Goal: Check status: Check status

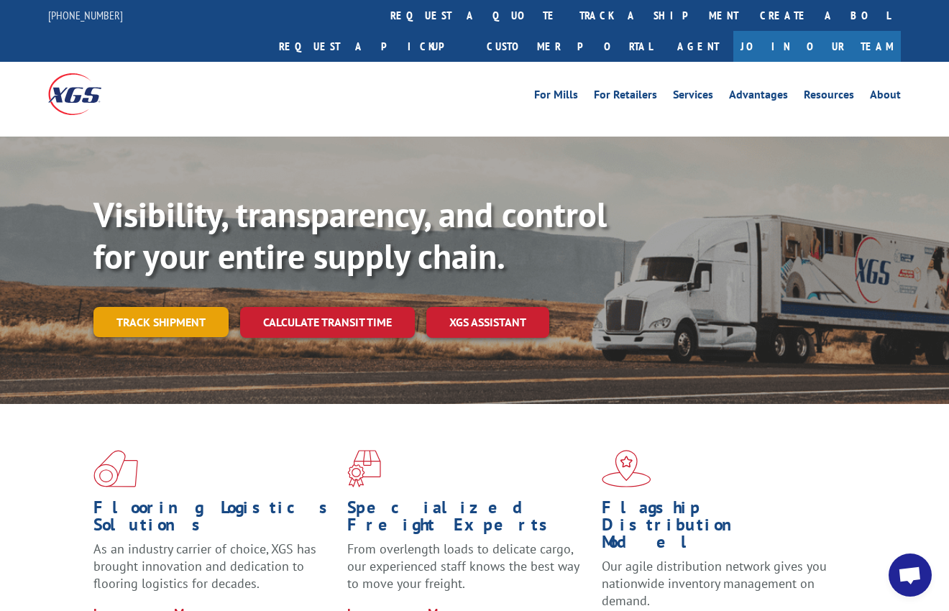
click at [110, 307] on link "Track shipment" at bounding box center [160, 322] width 135 height 30
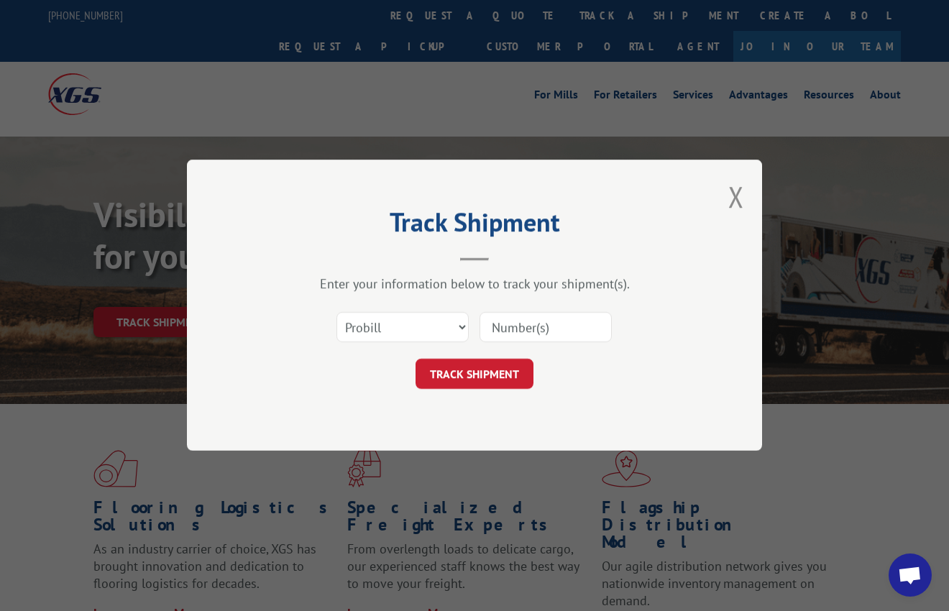
click at [509, 326] on input at bounding box center [546, 328] width 132 height 30
type input "2563029"
click at [481, 376] on button "TRACK SHIPMENT" at bounding box center [475, 375] width 118 height 30
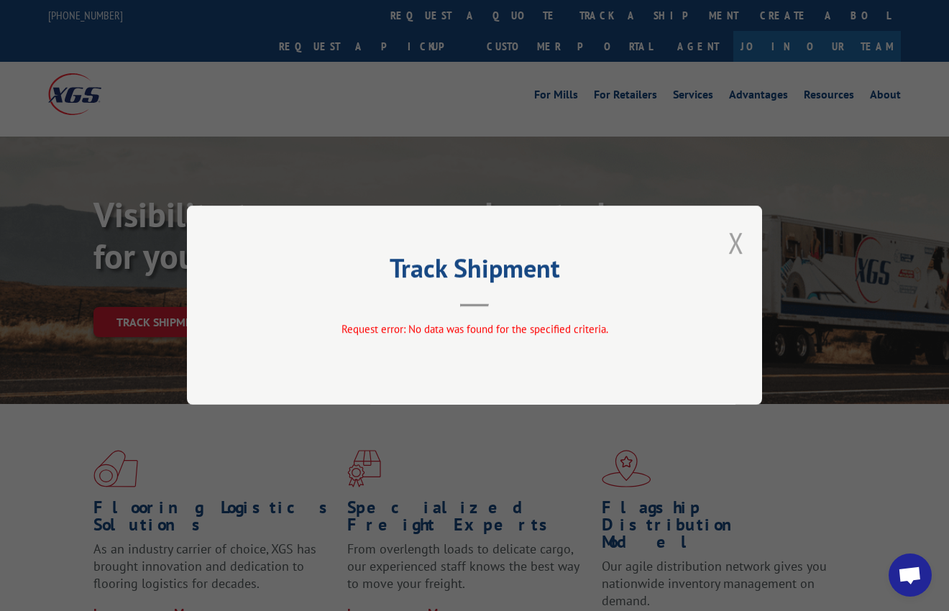
click at [741, 238] on button "Close modal" at bounding box center [736, 243] width 16 height 38
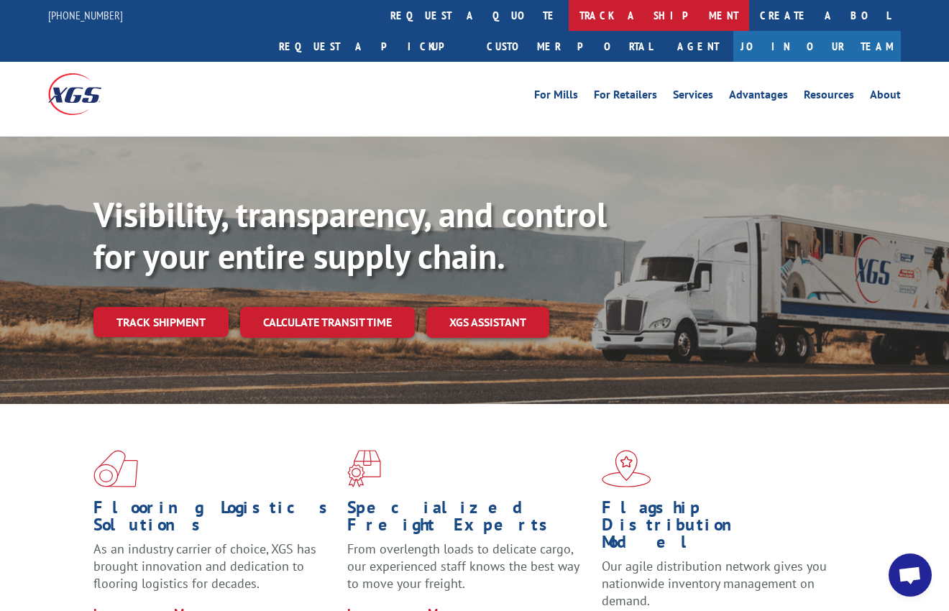
click at [569, 17] on link "track a shipment" at bounding box center [659, 15] width 180 height 31
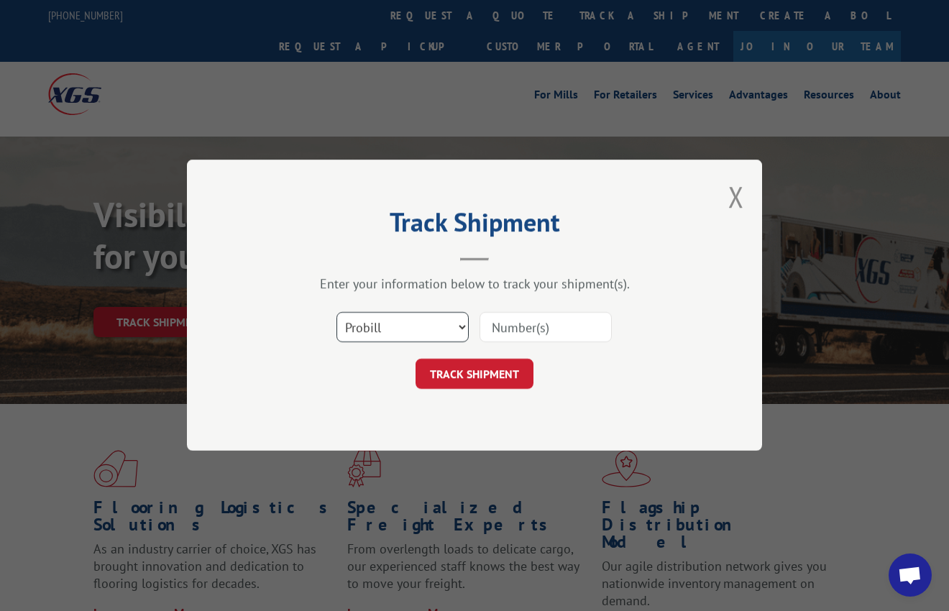
click at [436, 330] on select "Select category... Probill BOL PO" at bounding box center [403, 328] width 132 height 30
select select "po"
click at [337, 313] on select "Select category... Probill BOL PO" at bounding box center [403, 328] width 132 height 30
click at [500, 321] on input at bounding box center [546, 328] width 132 height 30
paste input "------------------------------------- [DATE] [DATE] ---------------------------…"
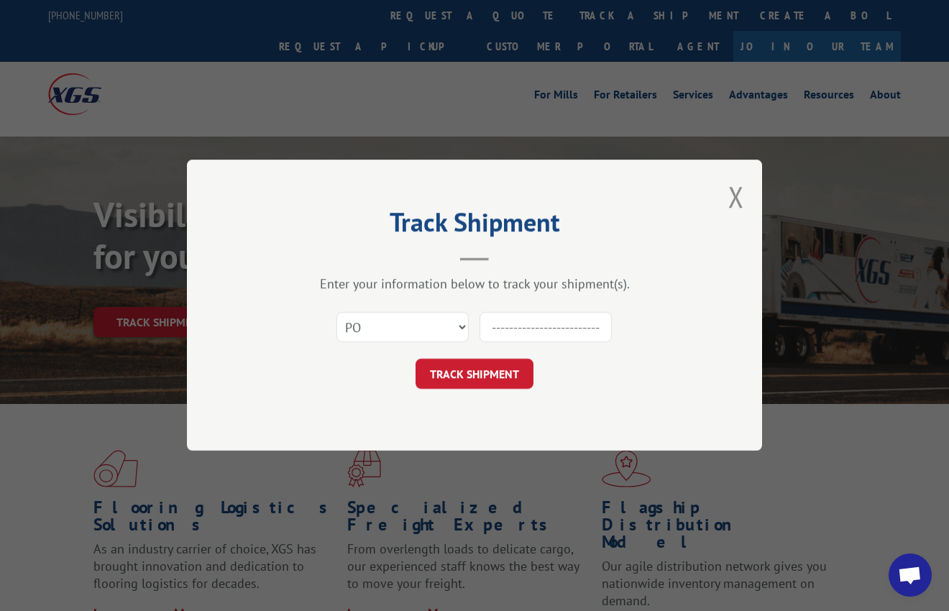
scroll to position [0, 702]
drag, startPoint x: 600, startPoint y: 325, endPoint x: 458, endPoint y: 324, distance: 141.7
click at [458, 324] on div "Select category... Probill BOL PO ------------------------------------- [DATE] …" at bounding box center [474, 327] width 431 height 47
type input "-"
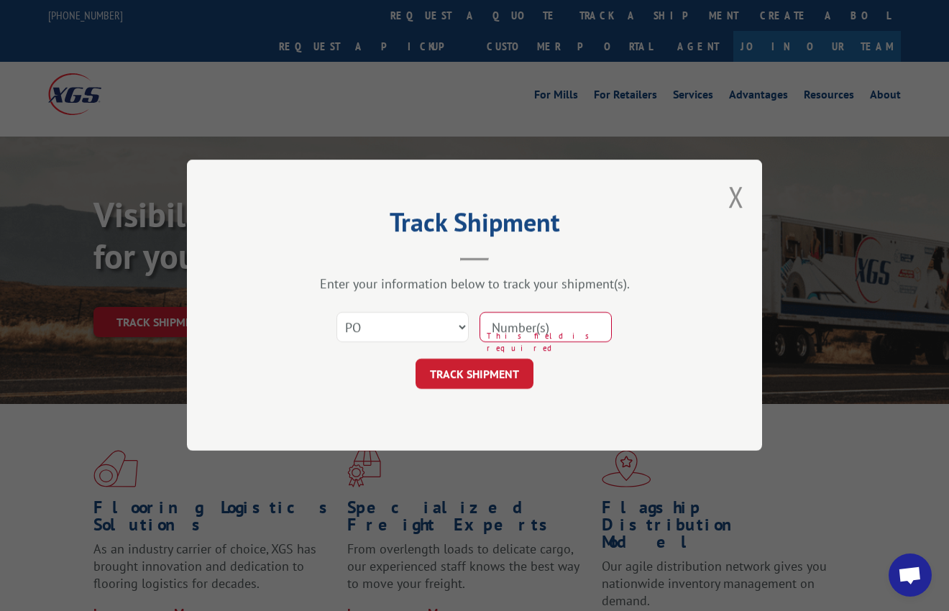
click at [583, 362] on div "TRACK SHIPMENT" at bounding box center [474, 375] width 431 height 30
click at [541, 316] on input at bounding box center [546, 328] width 132 height 30
type input "2563029"
click at [478, 375] on button "TRACK SHIPMENT" at bounding box center [475, 375] width 118 height 30
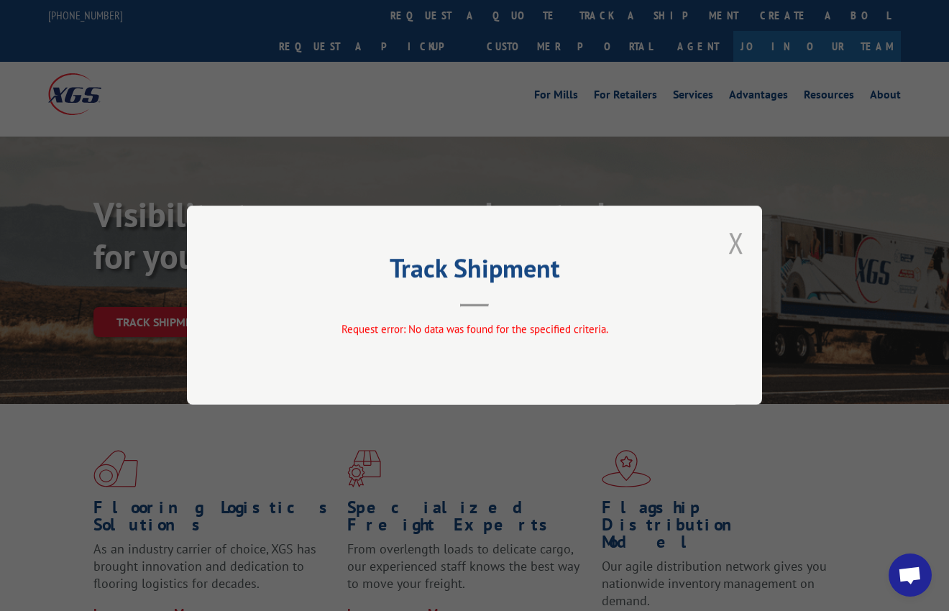
click at [729, 239] on button "Close modal" at bounding box center [736, 243] width 16 height 38
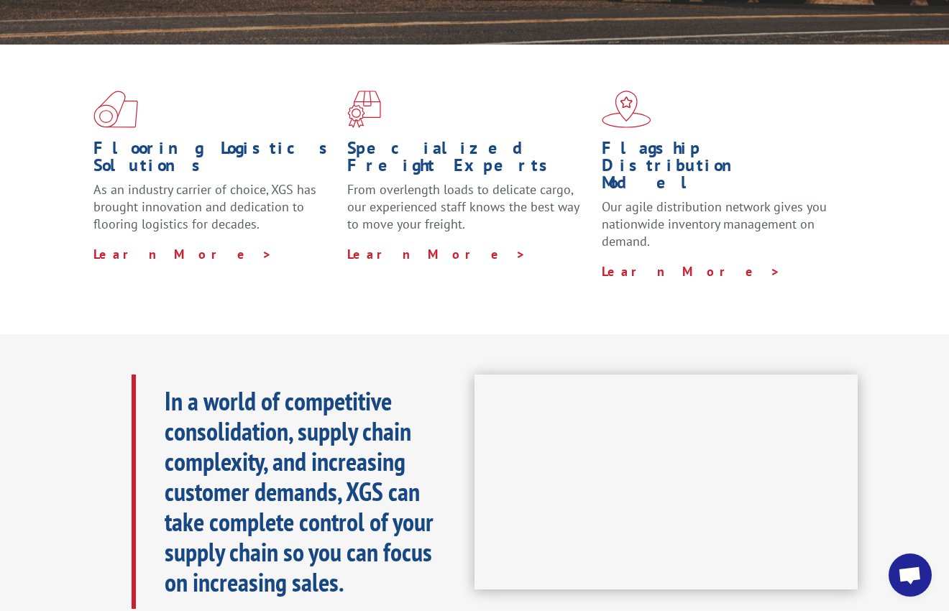
scroll to position [216, 0]
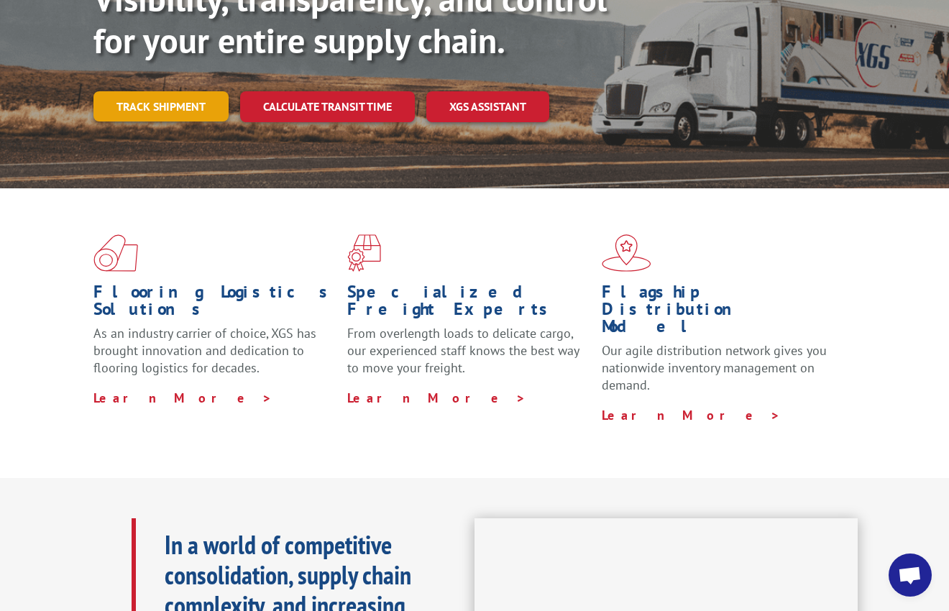
click at [142, 91] on link "Track shipment" at bounding box center [160, 106] width 135 height 30
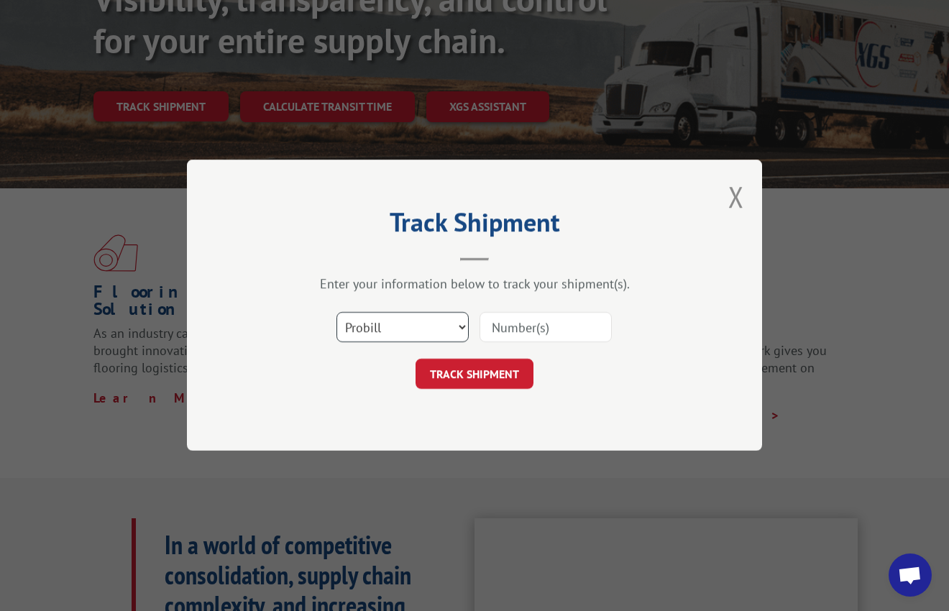
click at [383, 325] on select "Select category... Probill BOL PO" at bounding box center [403, 328] width 132 height 30
select select "bol"
click at [337, 313] on select "Select category... Probill BOL PO" at bounding box center [403, 328] width 132 height 30
click at [500, 329] on input at bounding box center [546, 328] width 132 height 30
type input "2563029"
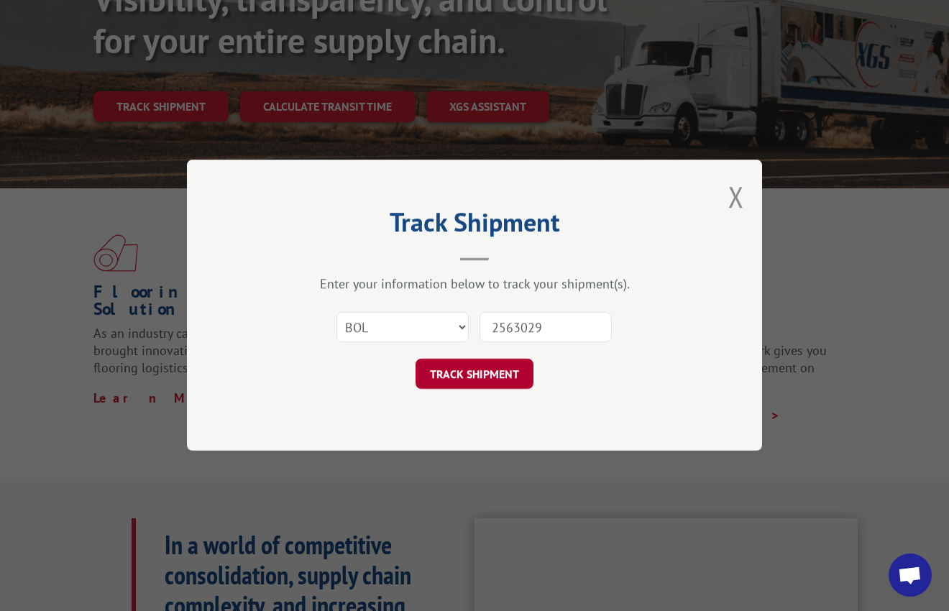
click at [467, 376] on button "TRACK SHIPMENT" at bounding box center [475, 375] width 118 height 30
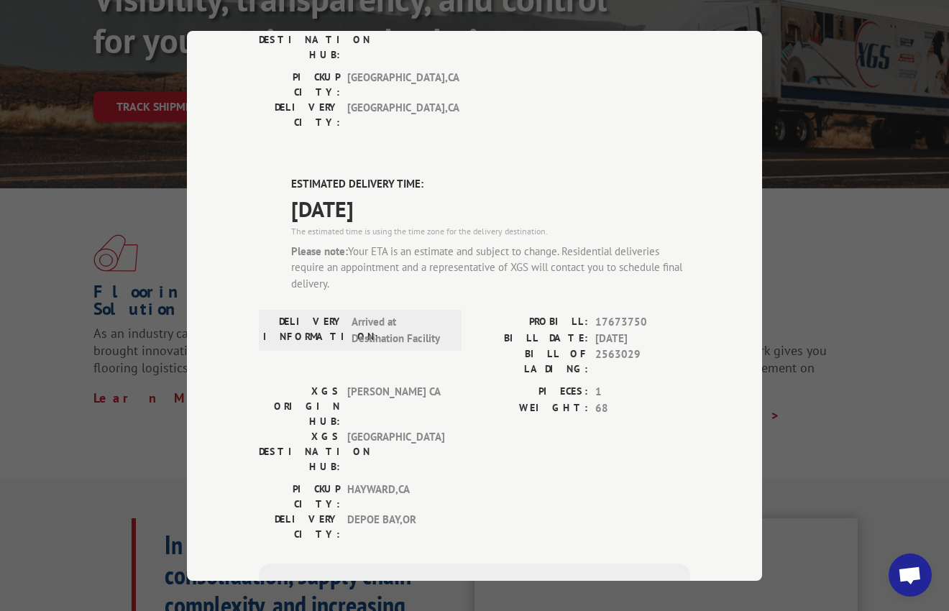
scroll to position [360, 0]
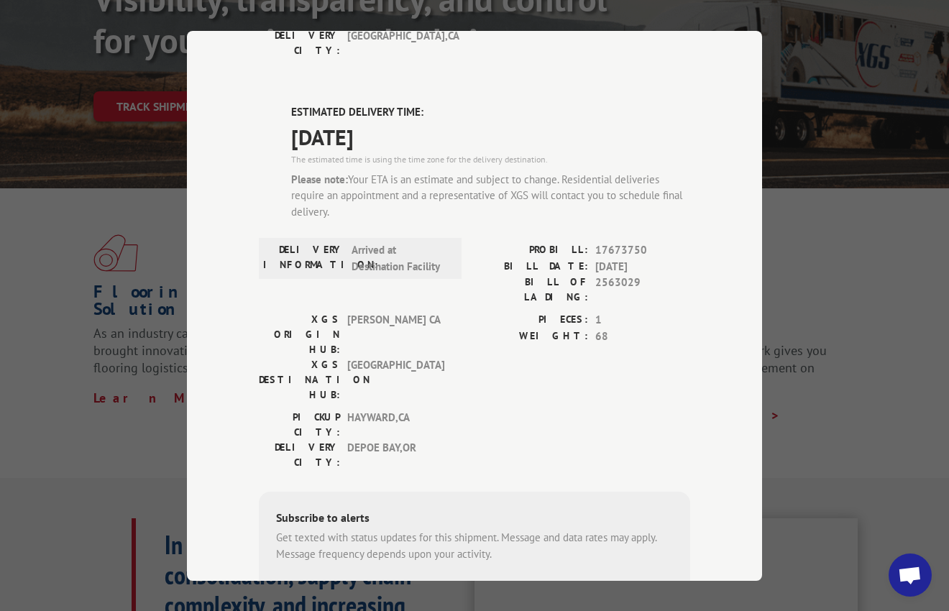
click at [333, 582] on input "+1 (___) ___-____" at bounding box center [350, 597] width 137 height 30
type input "[PHONE_NUMBER]"
click at [451, 582] on button "SUBSCRIBE" at bounding box center [471, 597] width 83 height 30
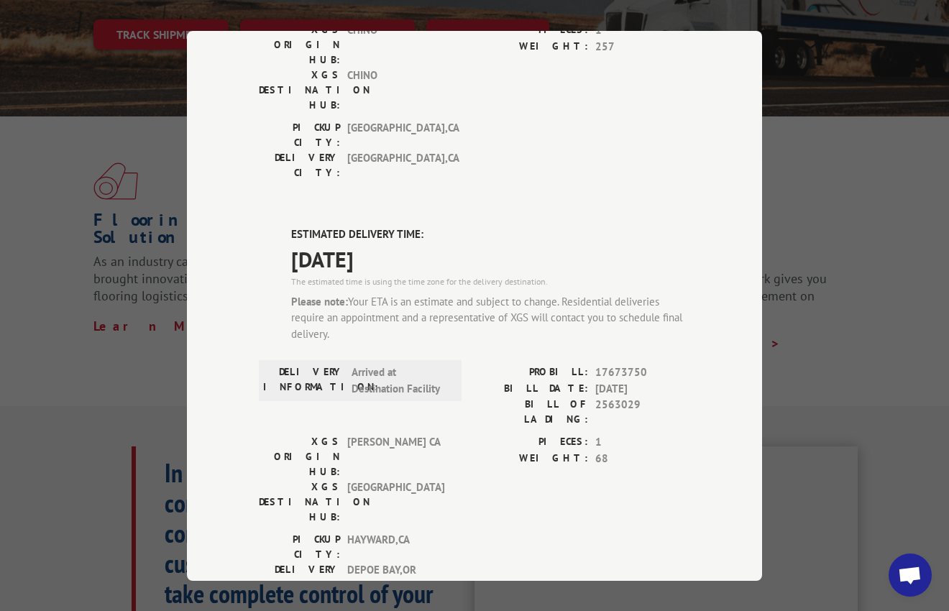
scroll to position [309, 0]
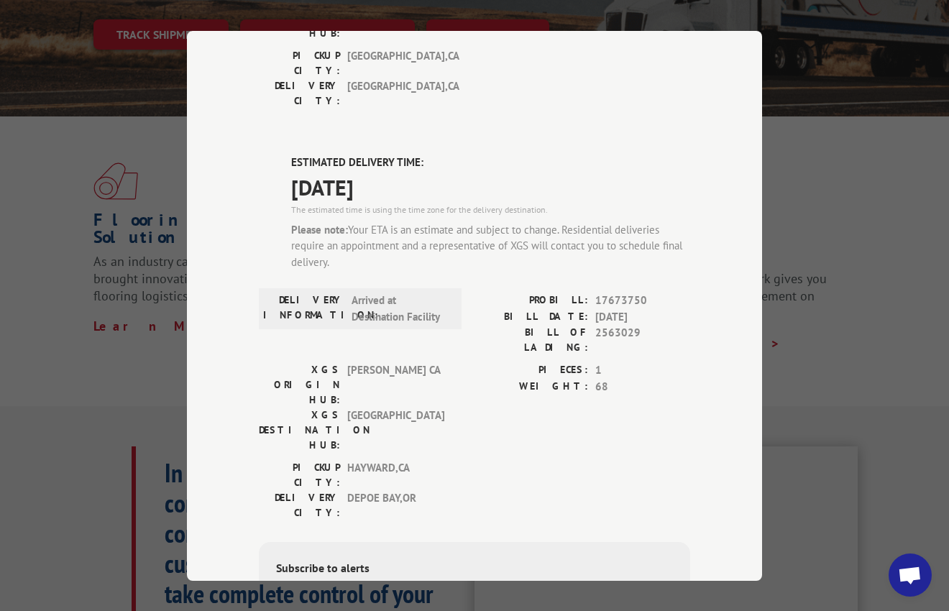
click at [466, 170] on span "[DATE]" at bounding box center [490, 186] width 399 height 32
click at [614, 170] on span "[DATE]" at bounding box center [490, 186] width 399 height 32
click at [840, 285] on div "Track Shipment DELIVERED DELIVERY INFORMATION: [DATE] 11:45 am [PERSON_NAME]: 1…" at bounding box center [474, 305] width 949 height 611
